Goal: Book appointment/travel/reservation

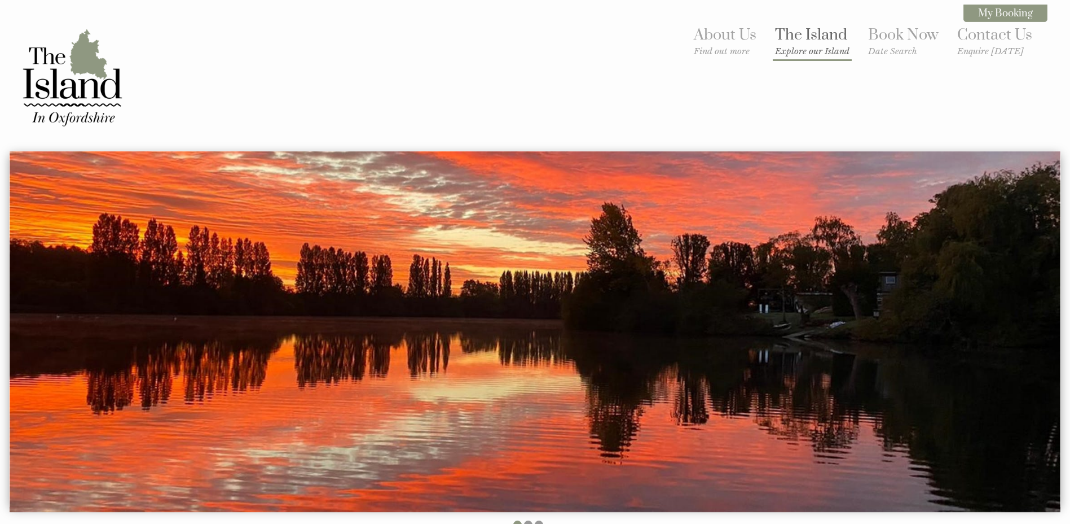
click at [809, 38] on link "The Island Explore our Island" at bounding box center [812, 40] width 74 height 31
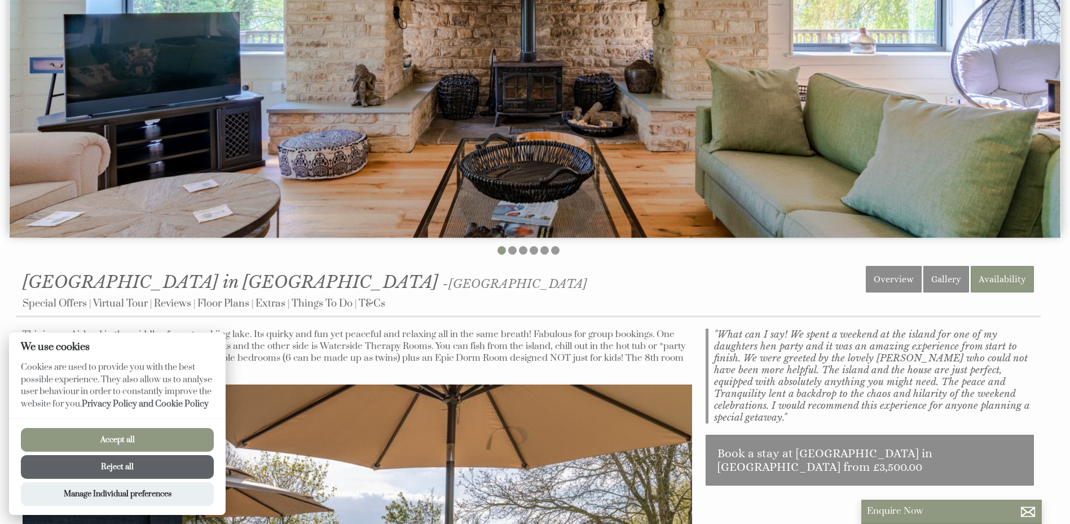
scroll to position [244, 0]
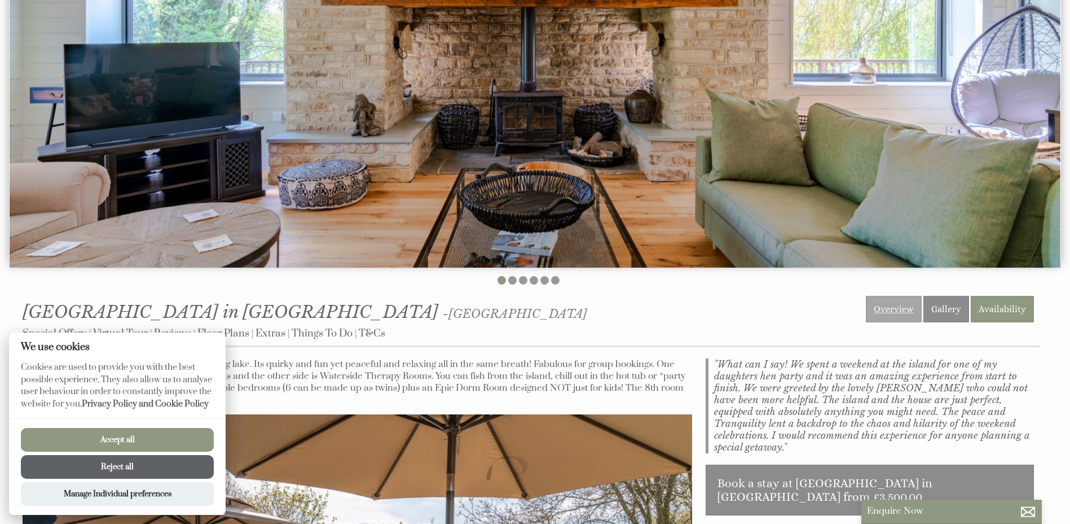
click at [920, 307] on link "Overview" at bounding box center [894, 309] width 56 height 27
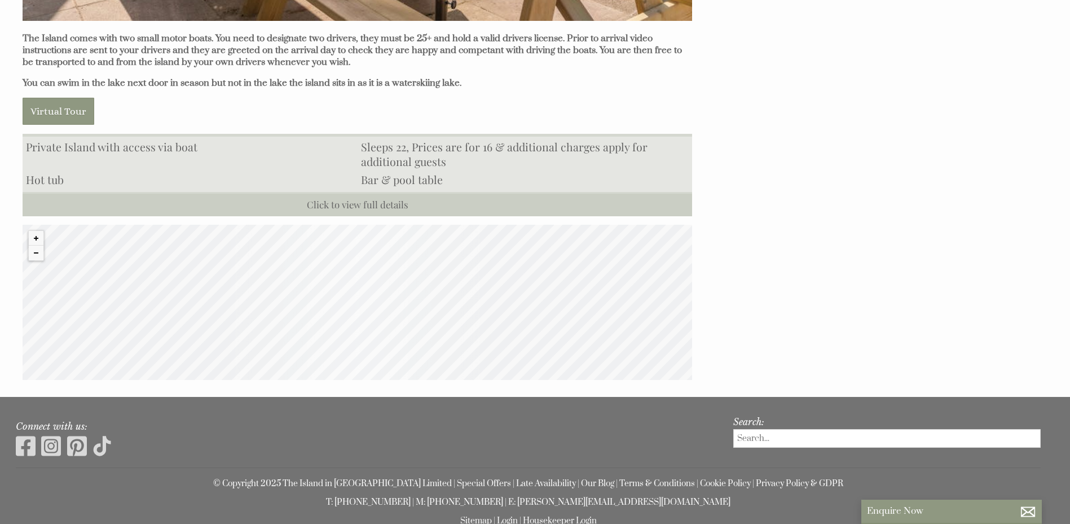
scroll to position [1147, 0]
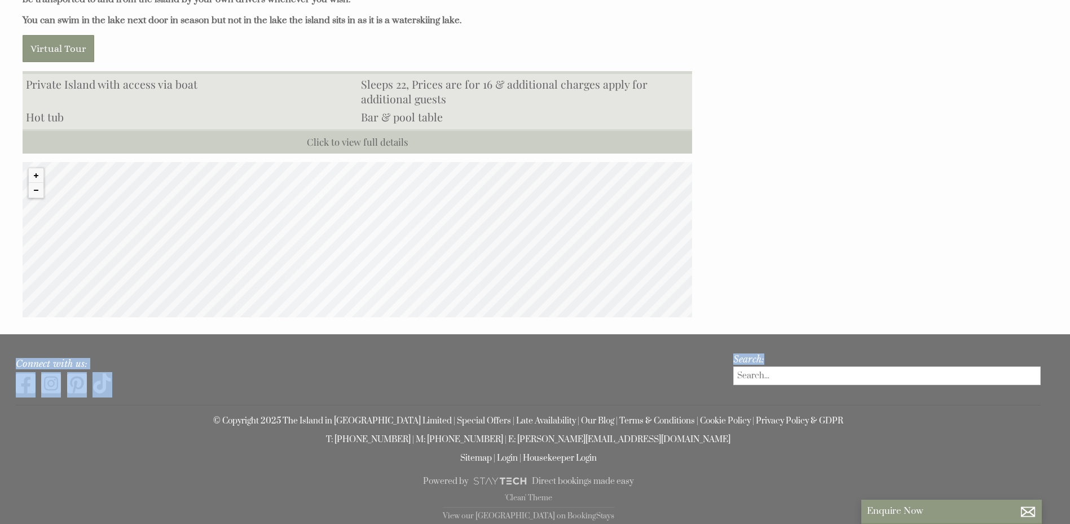
drag, startPoint x: 1067, startPoint y: 359, endPoint x: 1062, endPoint y: 304, distance: 55.0
drag, startPoint x: 1062, startPoint y: 304, endPoint x: 1057, endPoint y: 311, distance: 8.9
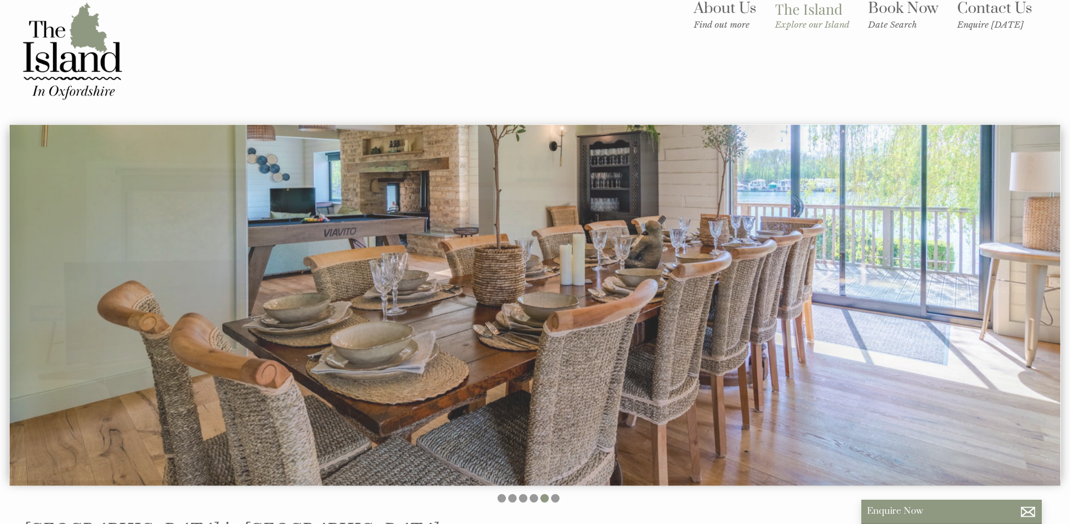
scroll to position [0, 0]
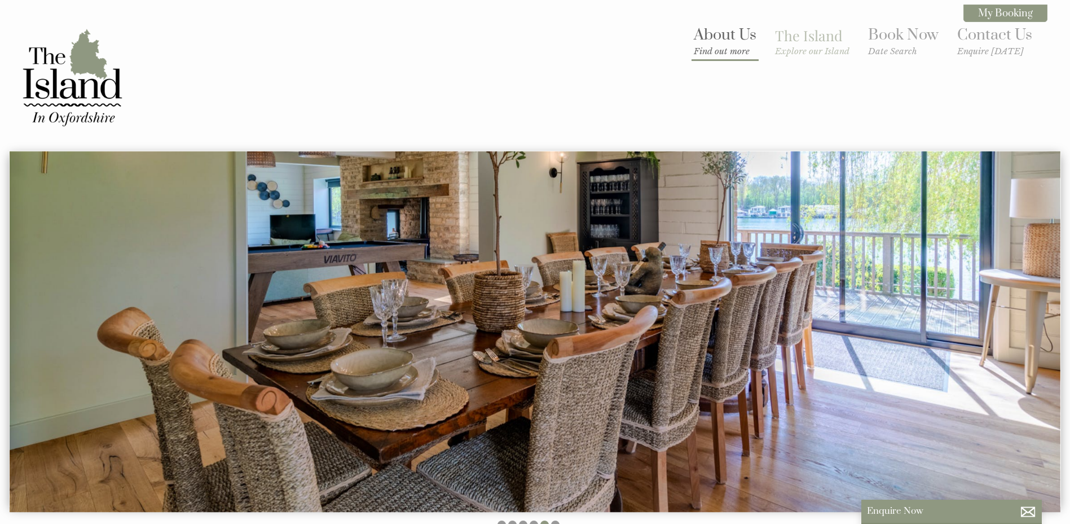
click at [716, 27] on link "About Us Find out more" at bounding box center [725, 40] width 63 height 31
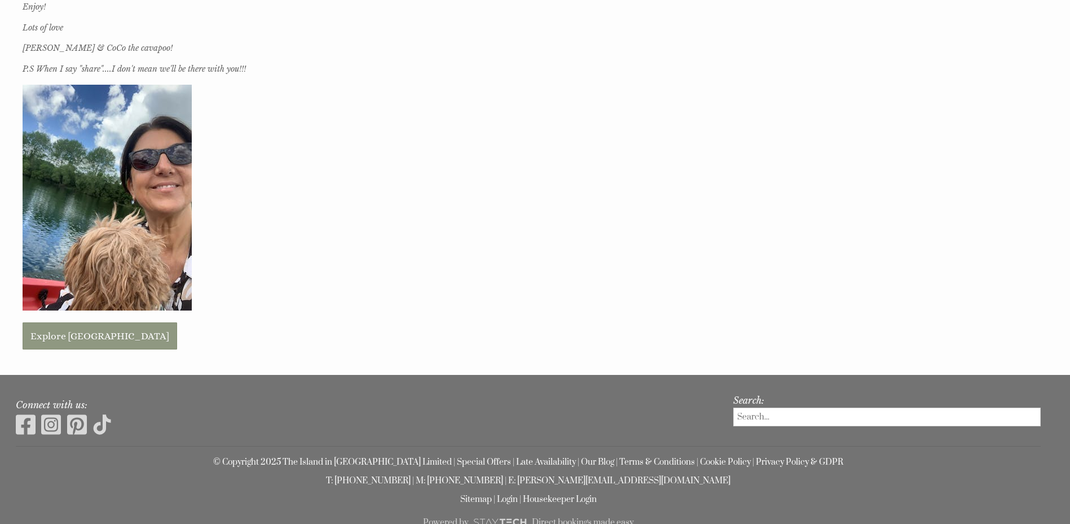
scroll to position [662, 0]
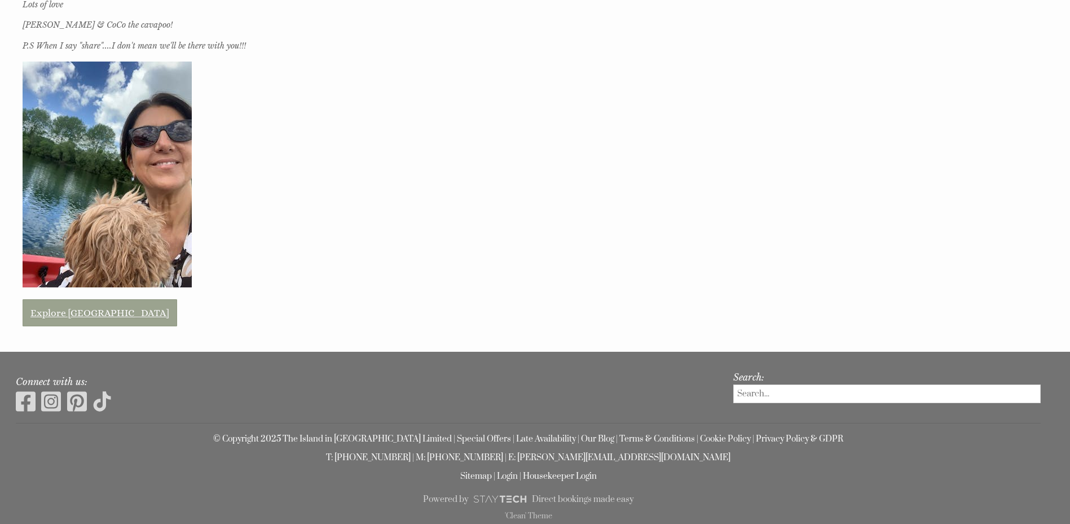
click at [88, 310] on link "Explore [GEOGRAPHIC_DATA]" at bounding box center [100, 312] width 155 height 27
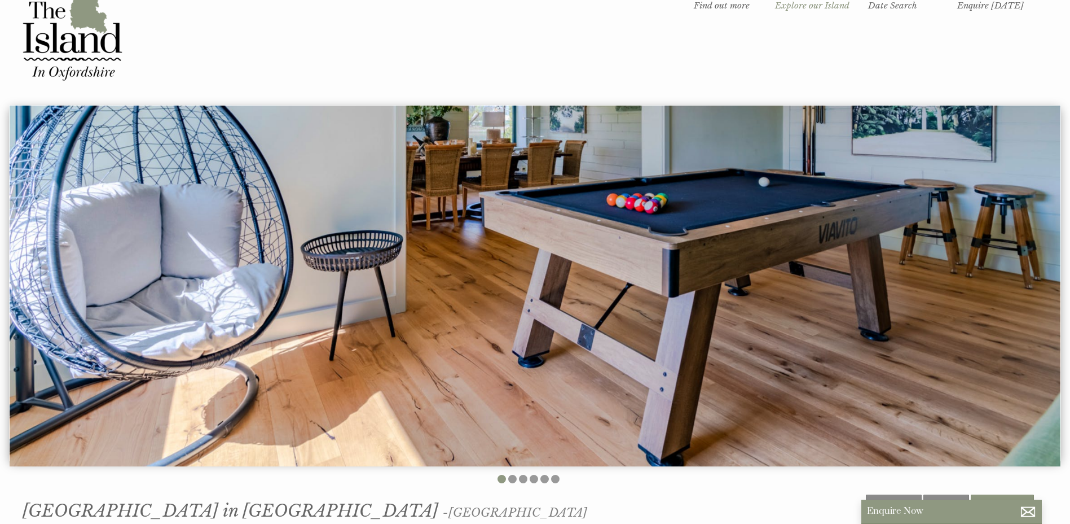
scroll to position [38, 0]
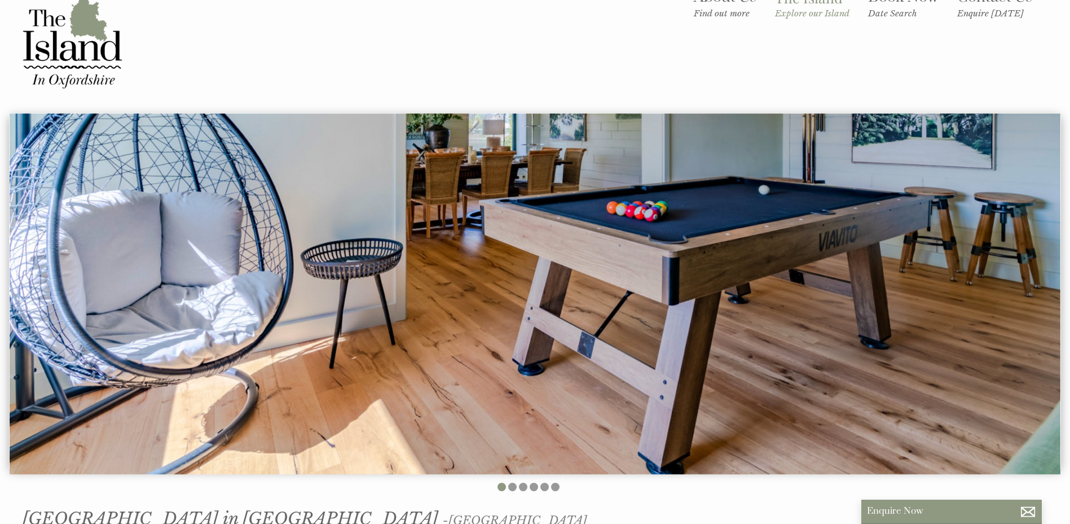
click at [826, 284] on img at bounding box center [535, 293] width 1051 height 361
click at [509, 485] on li at bounding box center [512, 486] width 8 height 8
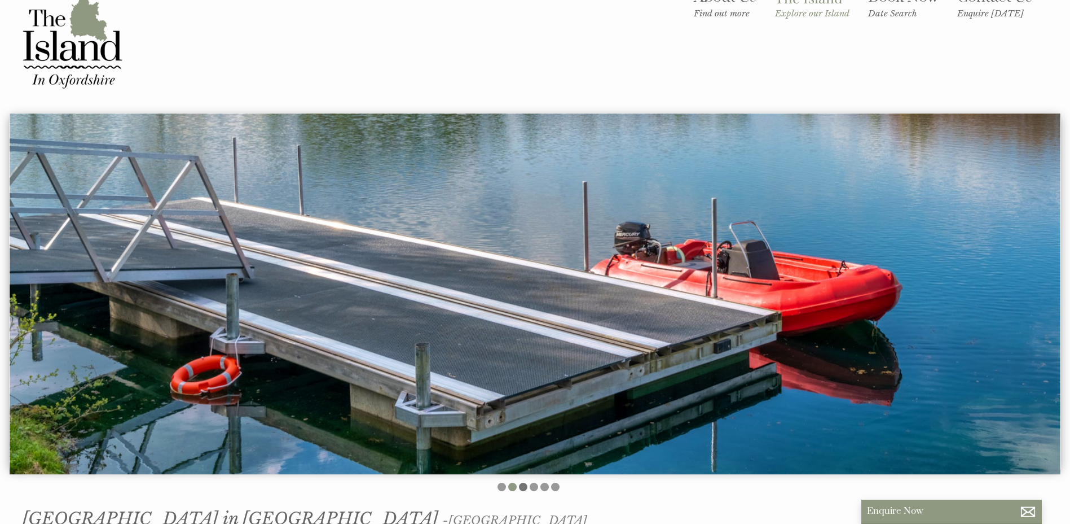
click at [524, 488] on li at bounding box center [523, 486] width 8 height 8
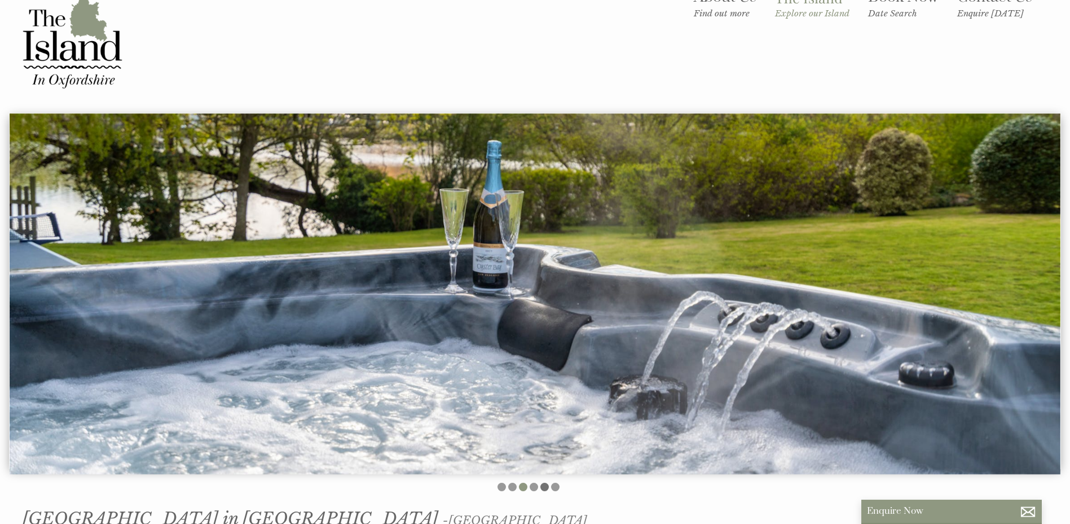
click at [544, 490] on li at bounding box center [545, 486] width 8 height 8
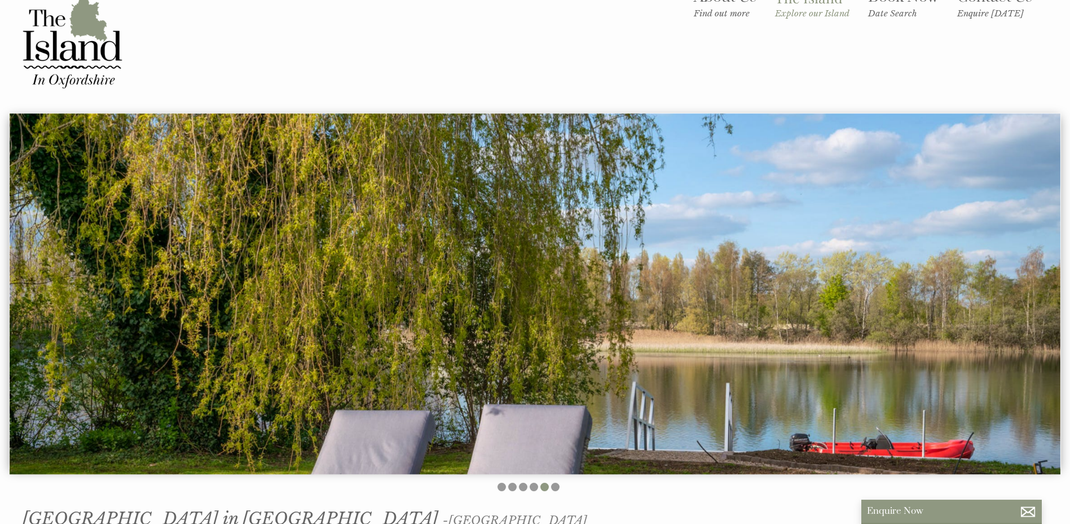
click at [560, 489] on ul at bounding box center [528, 487] width 1025 height 11
click at [556, 486] on li at bounding box center [555, 486] width 8 height 8
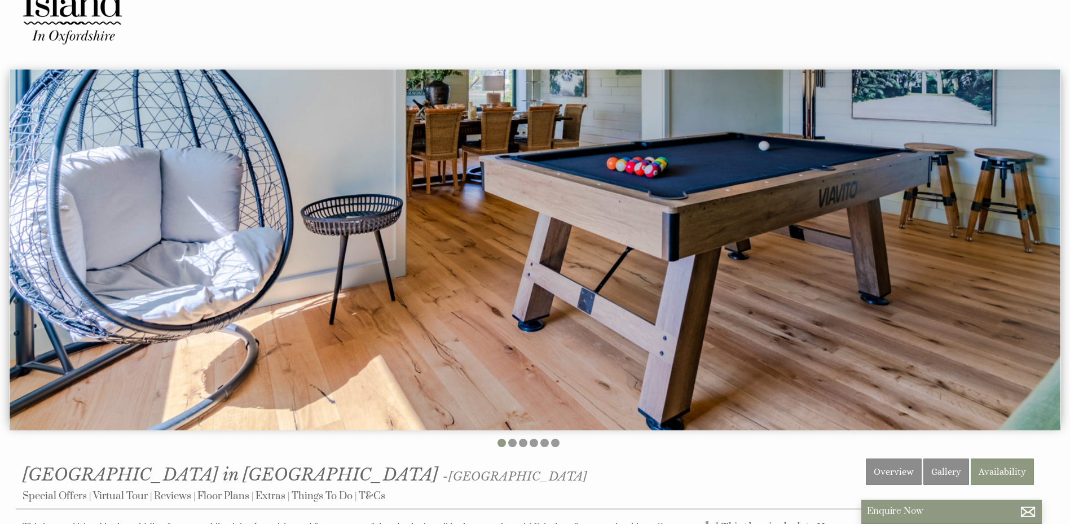
scroll to position [0, 0]
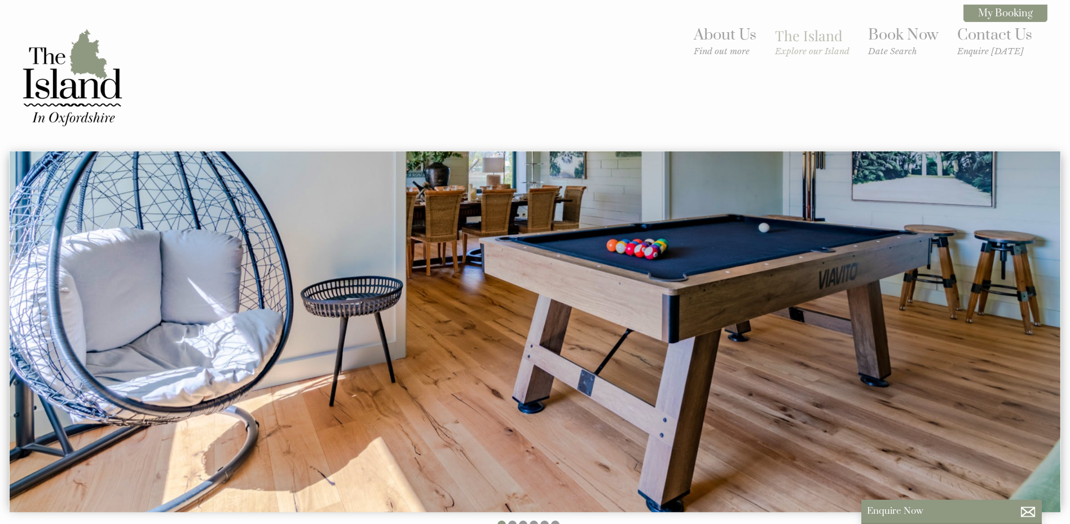
click at [944, 49] on ul "About Us Find out more The Island Explore our Island Book Now Date Search Conta…" at bounding box center [863, 42] width 355 height 42
click at [913, 38] on link "Book Now Date Search" at bounding box center [903, 40] width 71 height 31
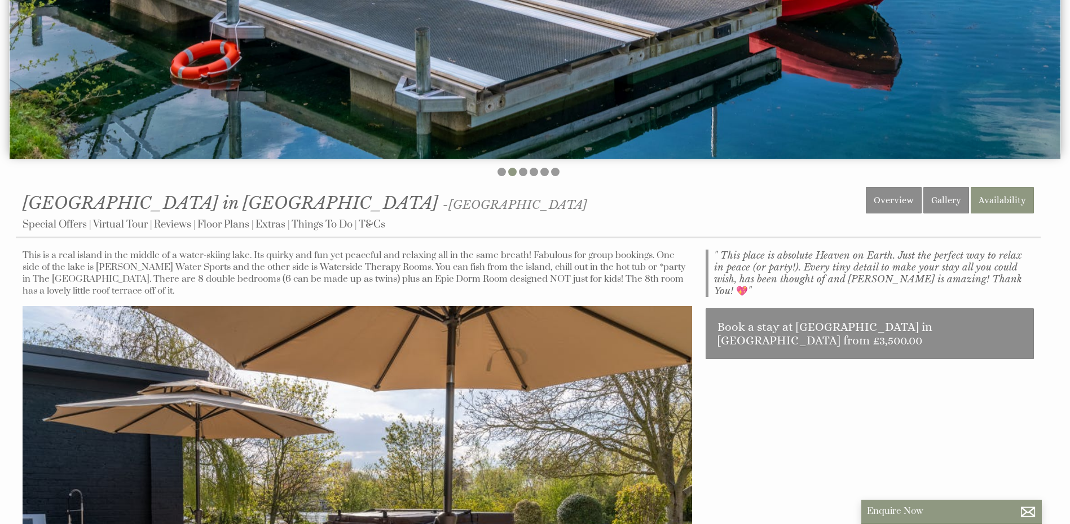
scroll to position [602, 0]
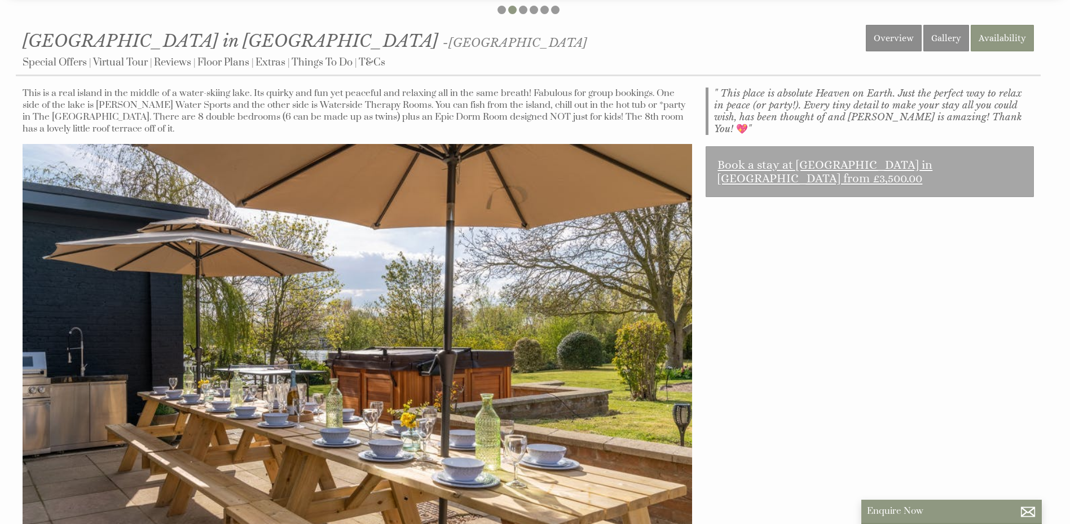
click at [816, 169] on link "Book a stay at [GEOGRAPHIC_DATA] in [GEOGRAPHIC_DATA] from £3,500.00" at bounding box center [870, 171] width 328 height 51
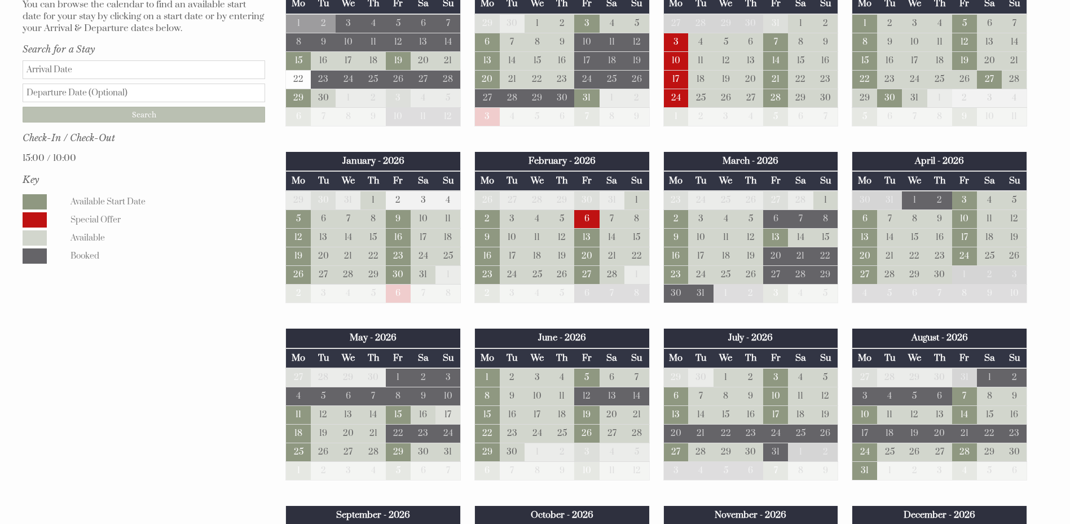
scroll to position [639, 0]
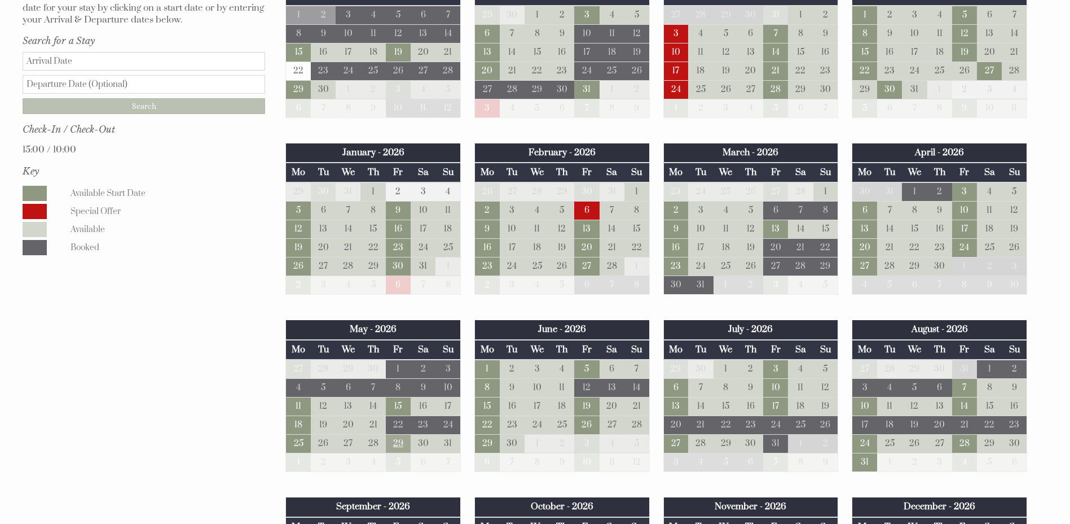
click at [397, 446] on td "29" at bounding box center [398, 443] width 25 height 19
